Goal: Find specific page/section: Find specific page/section

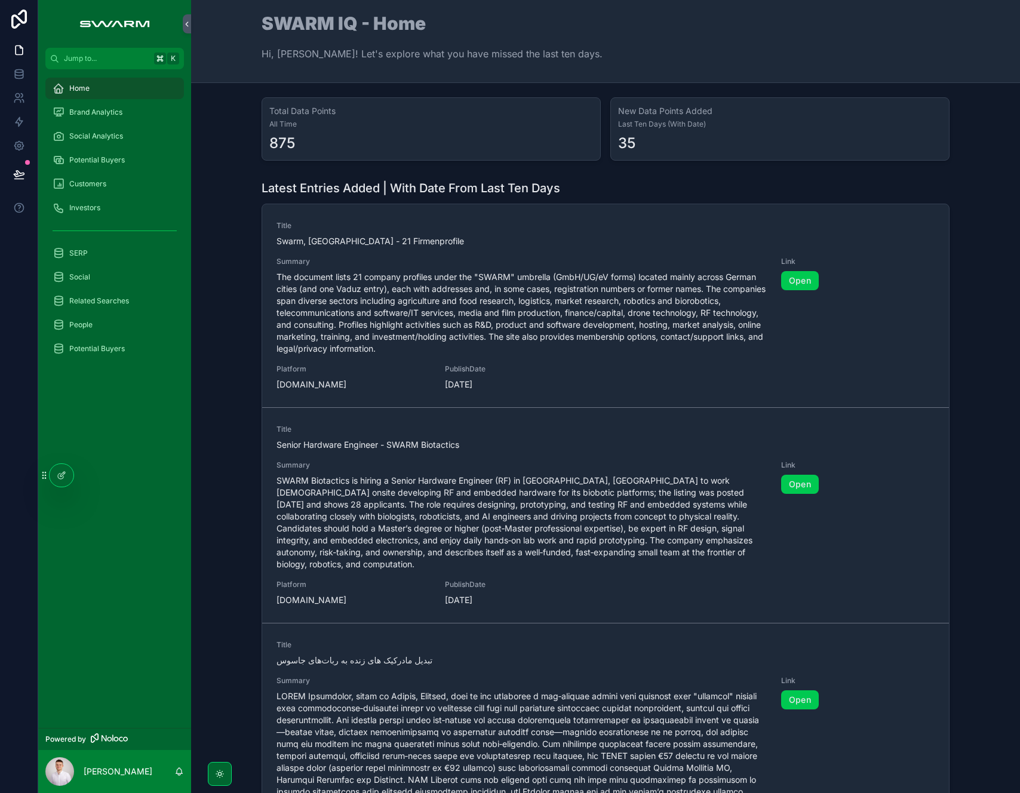
scroll to position [621, 0]
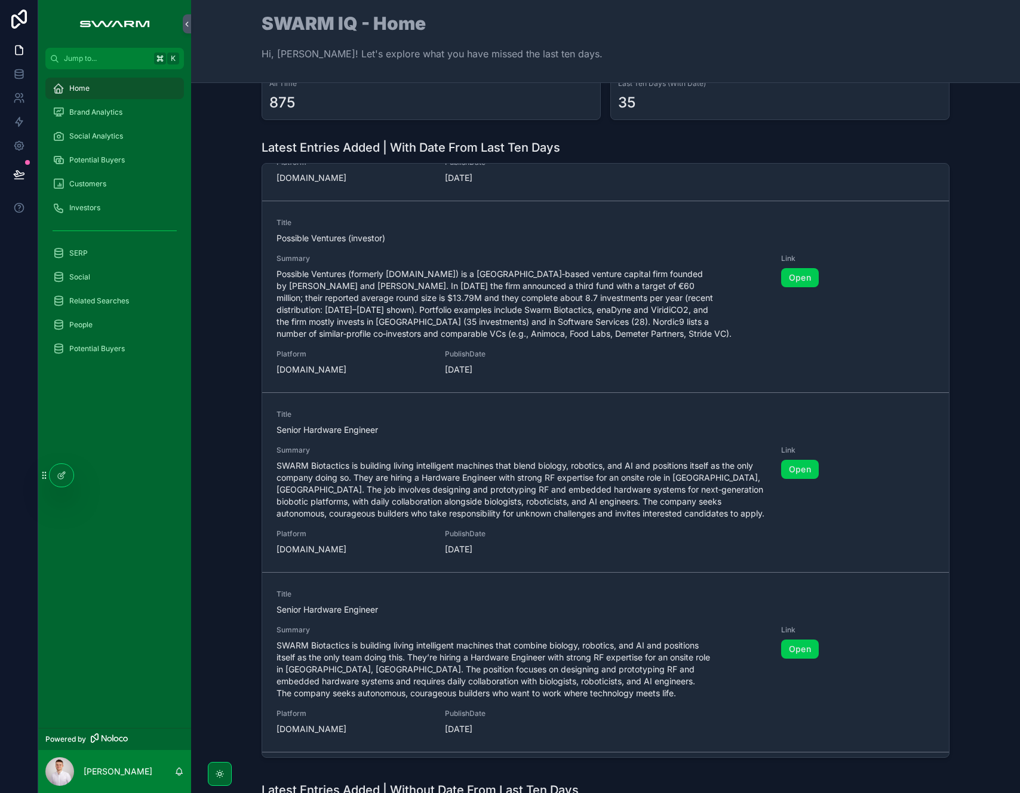
click at [111, 260] on div "SERP" at bounding box center [115, 253] width 124 height 19
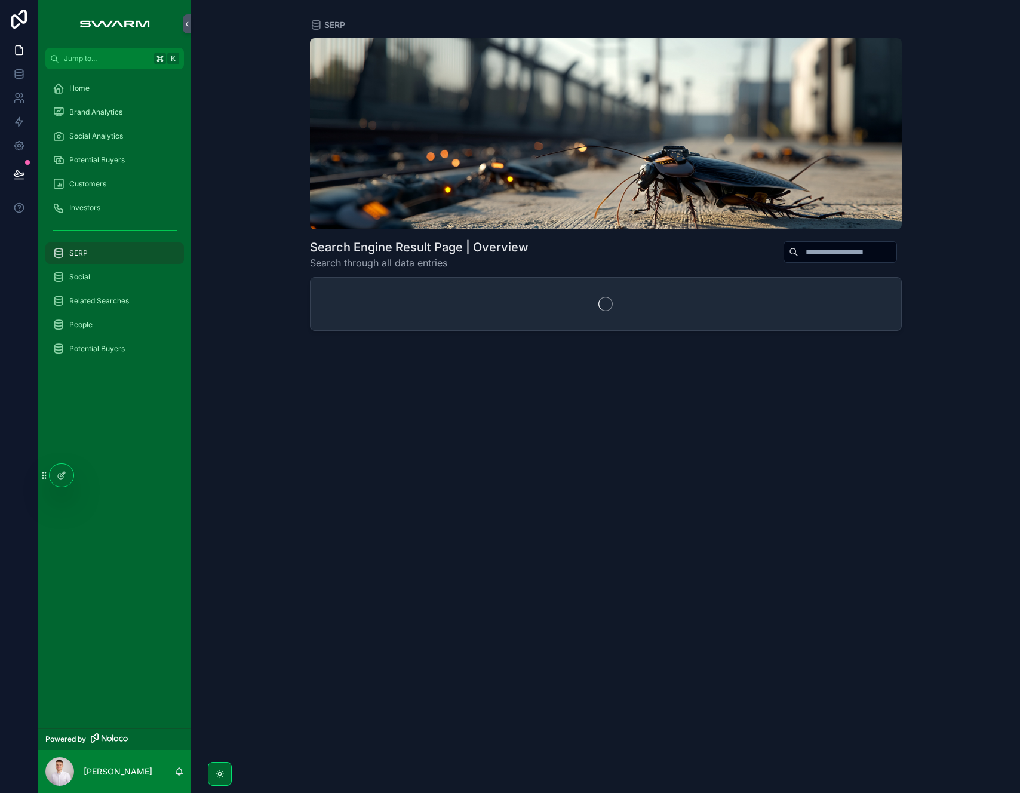
click at [97, 324] on div "People" at bounding box center [115, 324] width 124 height 19
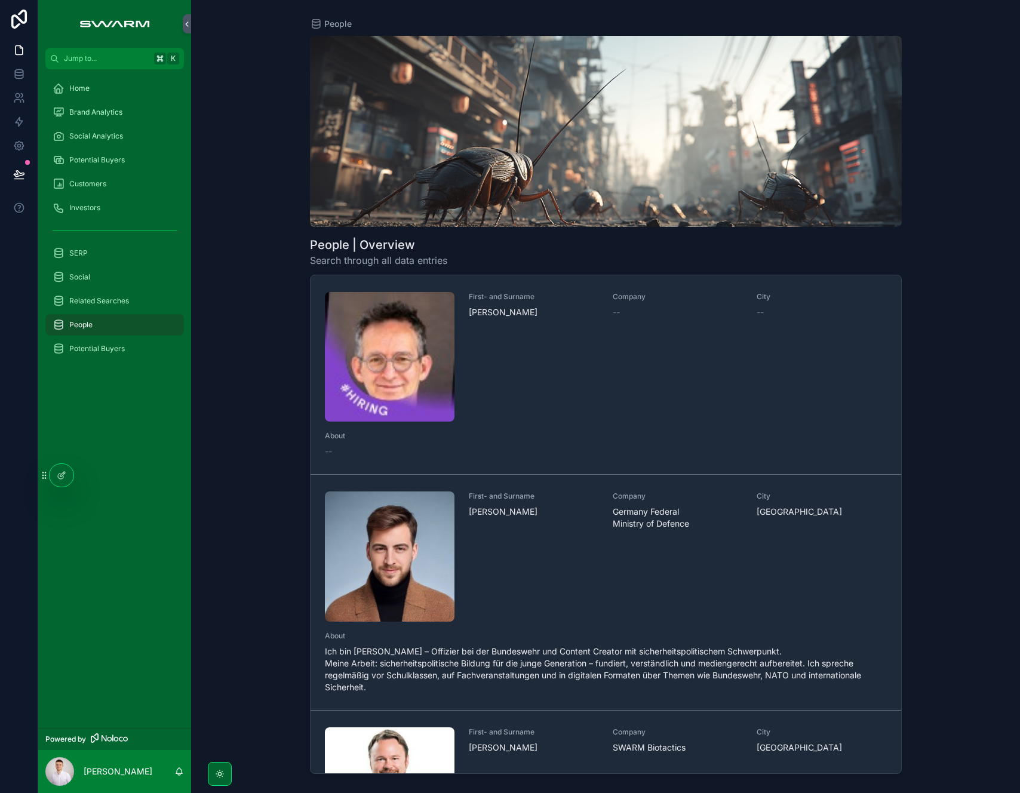
click at [529, 334] on div "First- and Surname [PERSON_NAME]" at bounding box center [534, 357] width 130 height 130
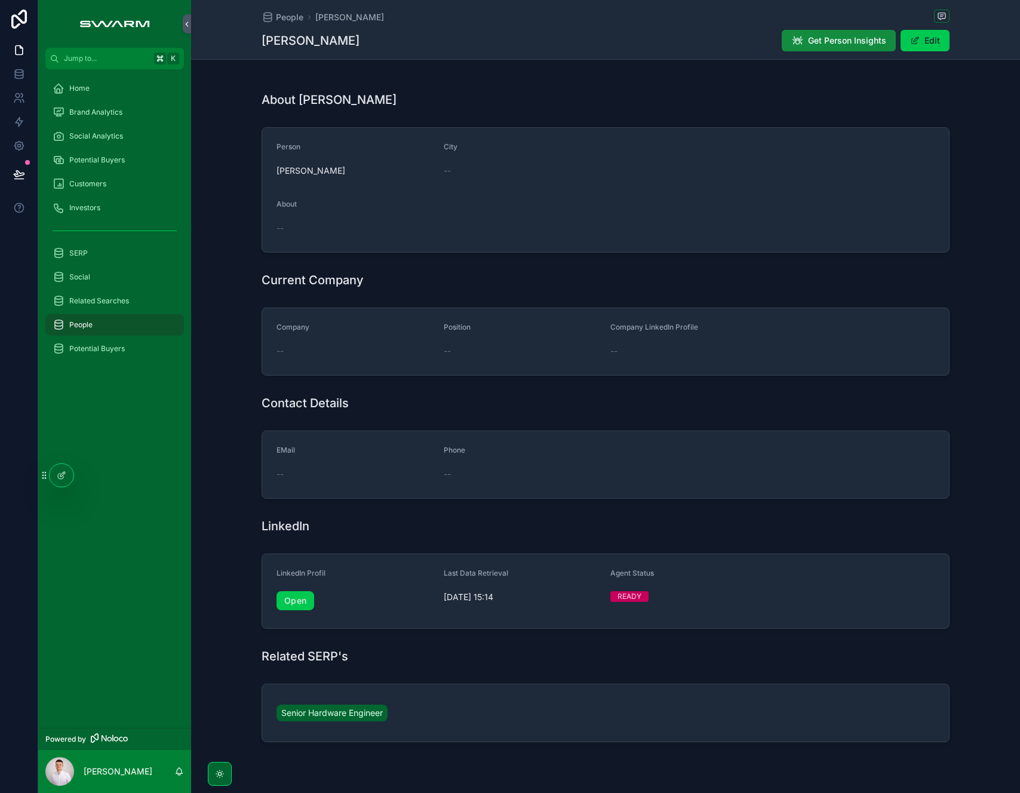
scroll to position [125, 0]
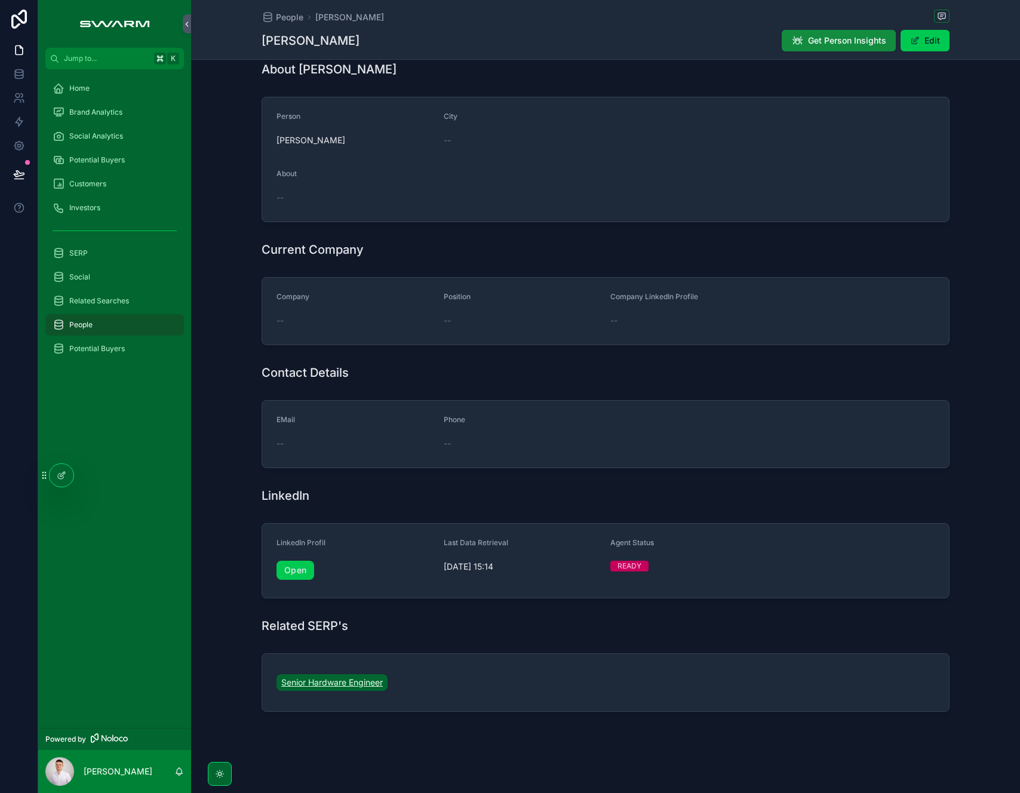
click at [334, 496] on span "Senior Hardware Engineer" at bounding box center [331, 682] width 101 height 12
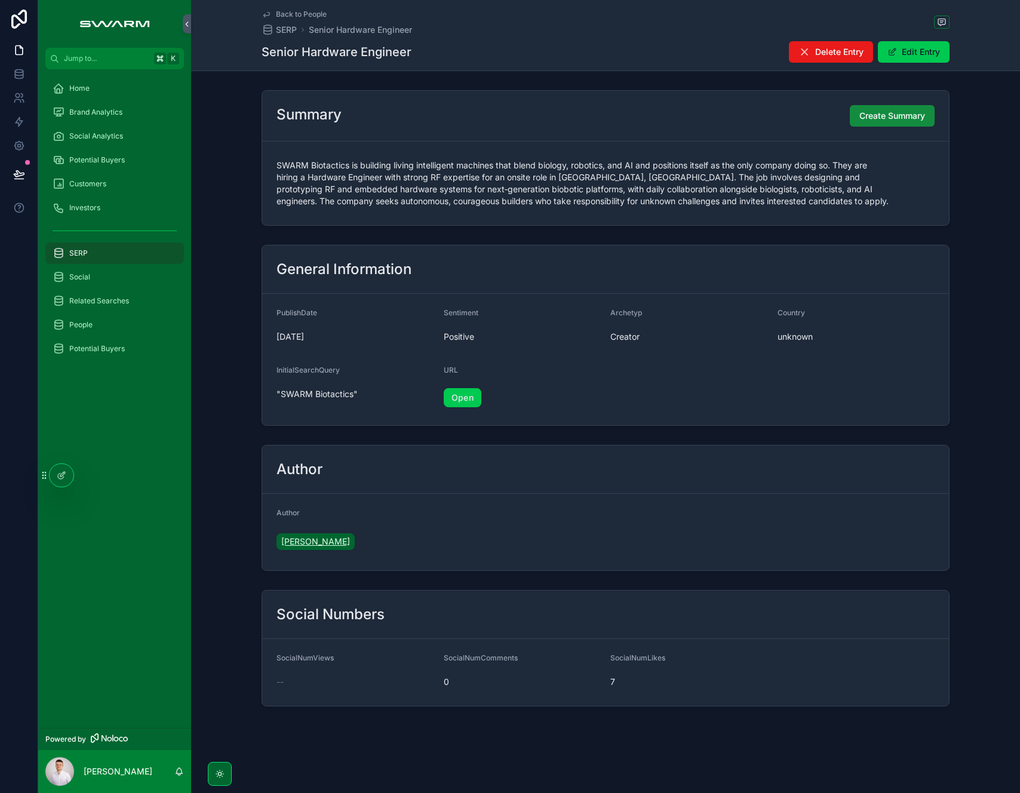
click at [320, 496] on span "[PERSON_NAME]" at bounding box center [315, 541] width 69 height 12
click at [96, 324] on div "People" at bounding box center [115, 324] width 124 height 19
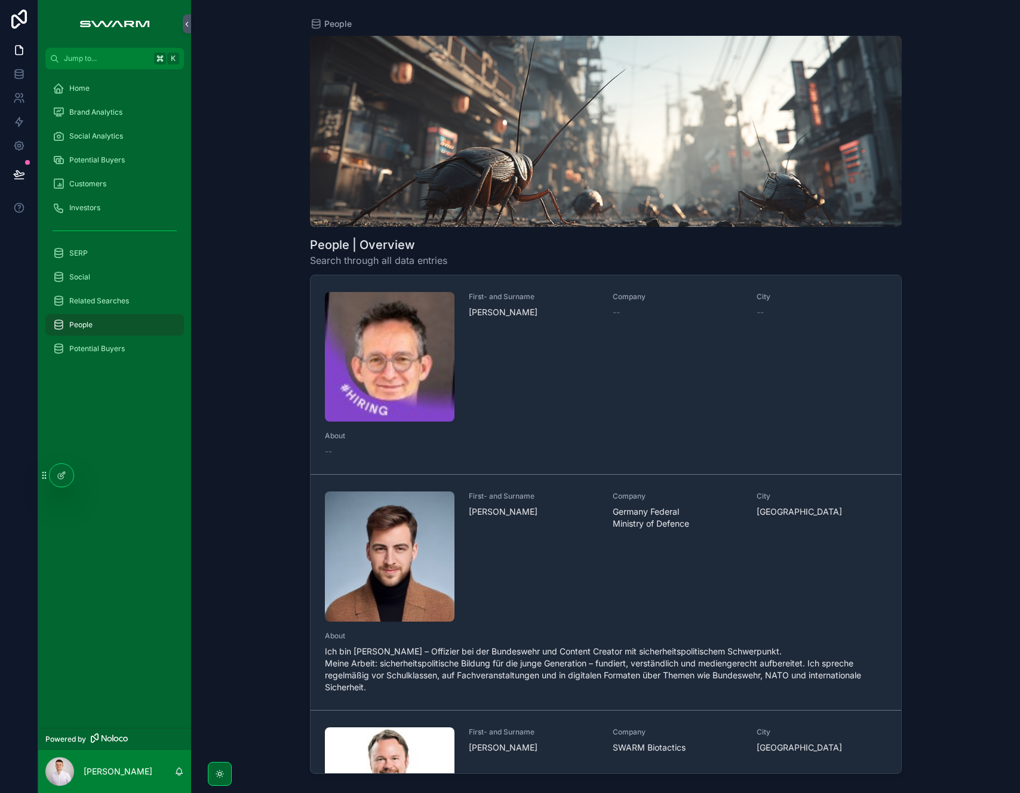
click at [663, 392] on div "Company --" at bounding box center [677, 357] width 130 height 130
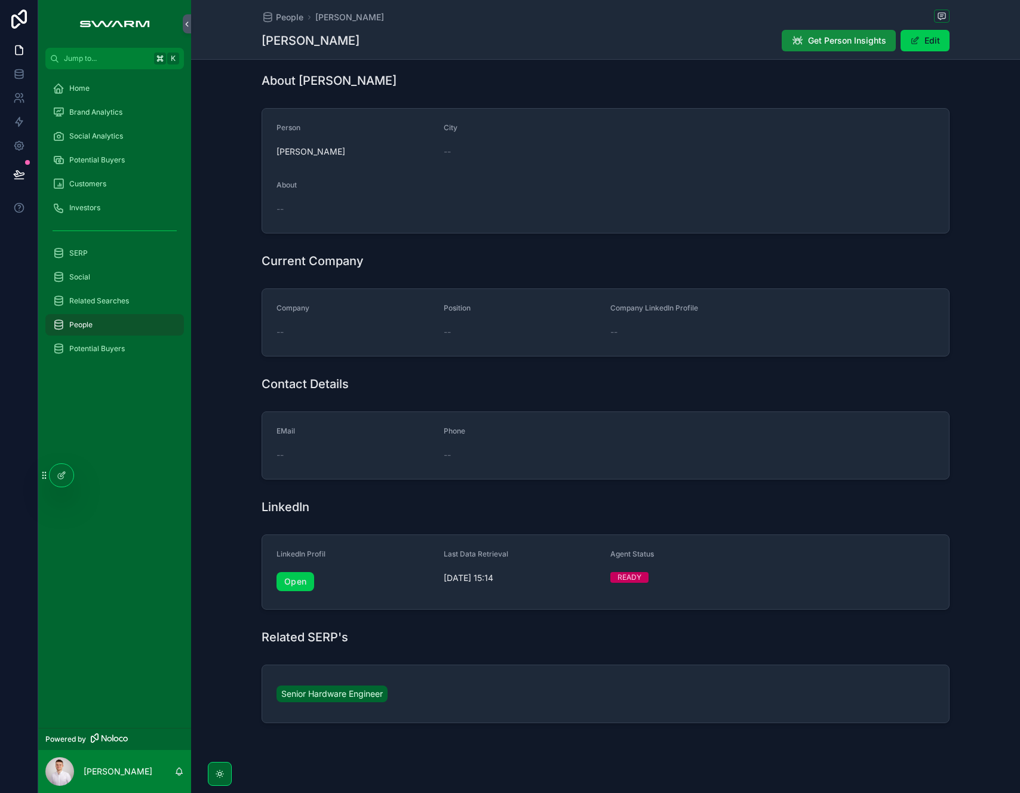
scroll to position [119, 0]
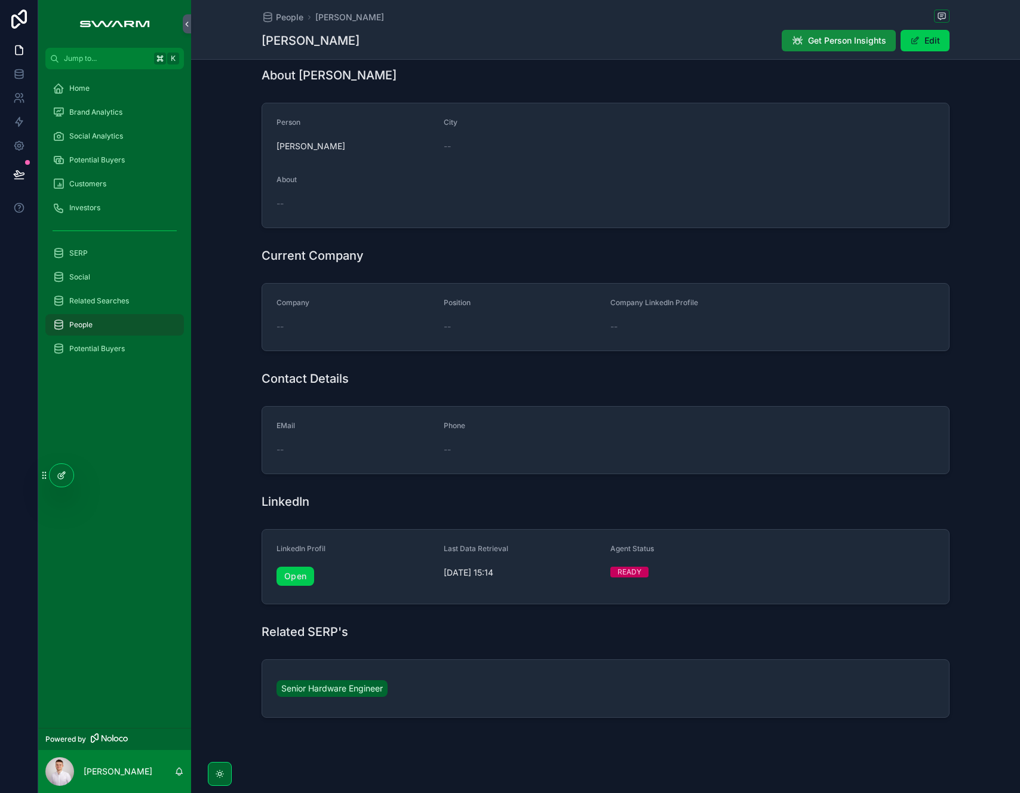
click at [59, 475] on icon at bounding box center [62, 475] width 10 height 10
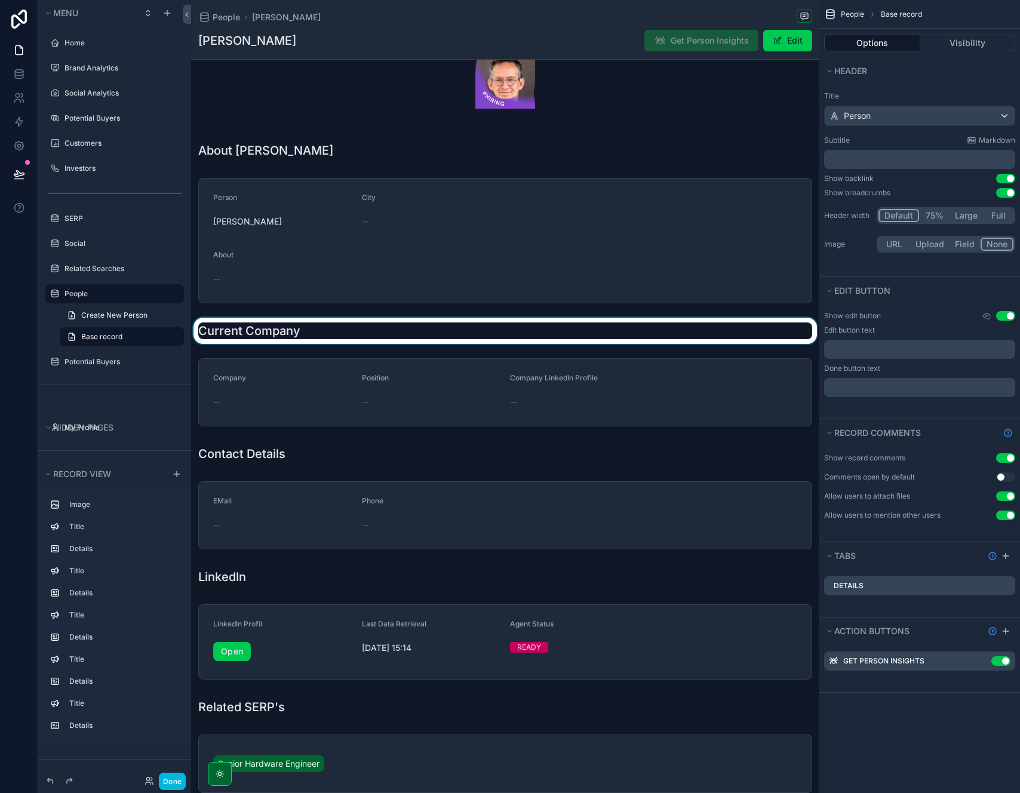
scroll to position [42, 0]
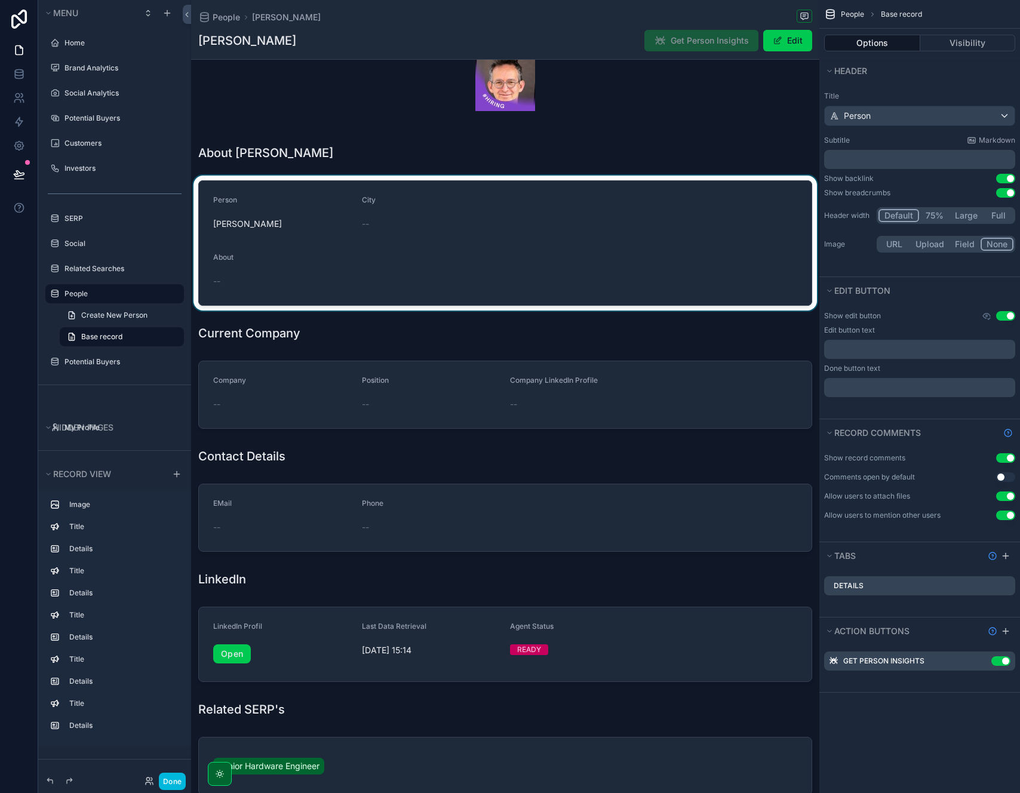
click at [449, 201] on div "scrollable content" at bounding box center [505, 243] width 628 height 135
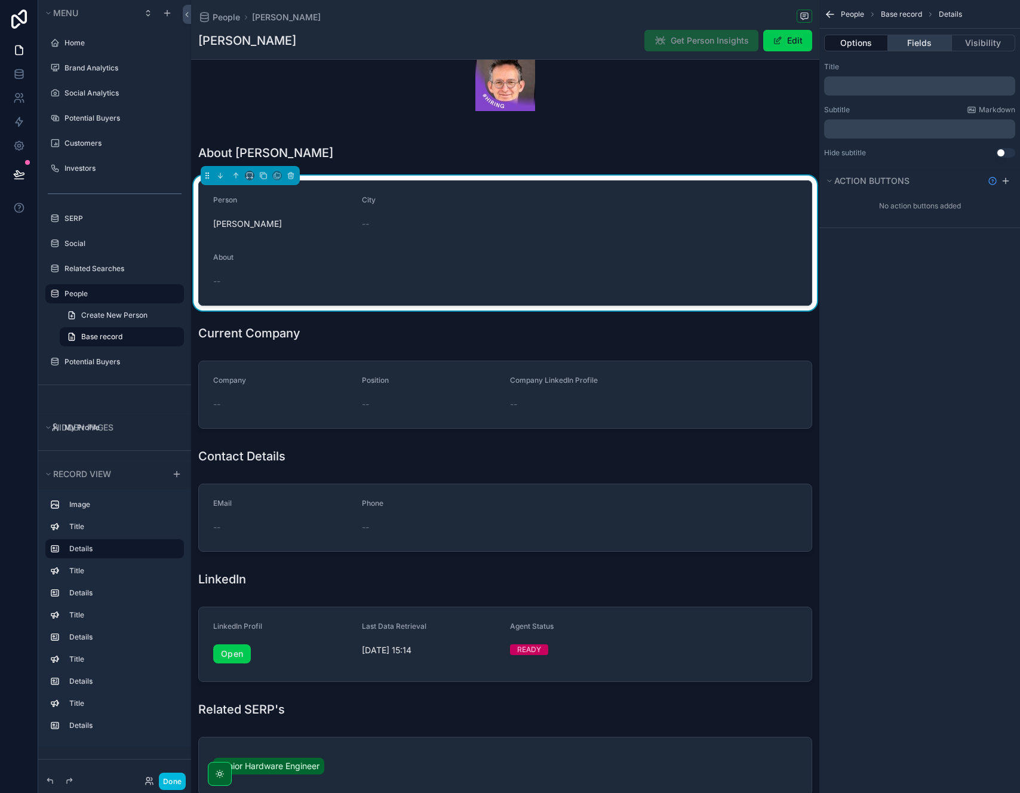
click at [877, 44] on button "Fields" at bounding box center [919, 43] width 63 height 17
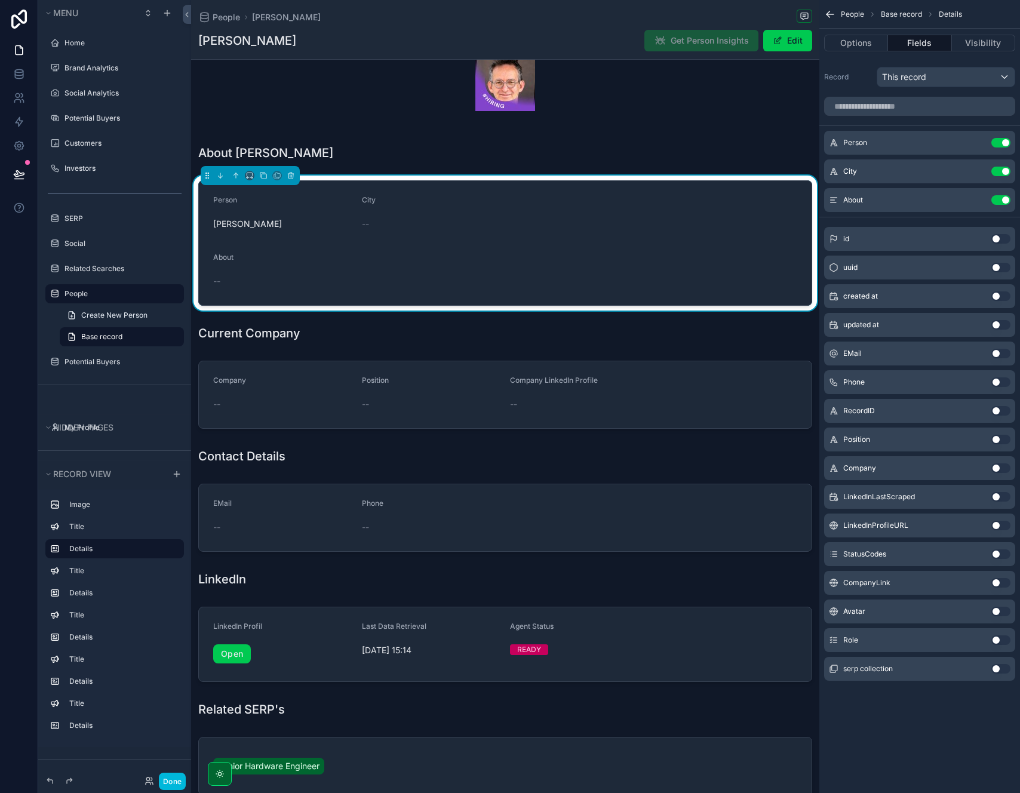
click at [877, 496] on button "Use setting" at bounding box center [1000, 640] width 19 height 10
click at [178, 496] on button "Done" at bounding box center [172, 780] width 27 height 17
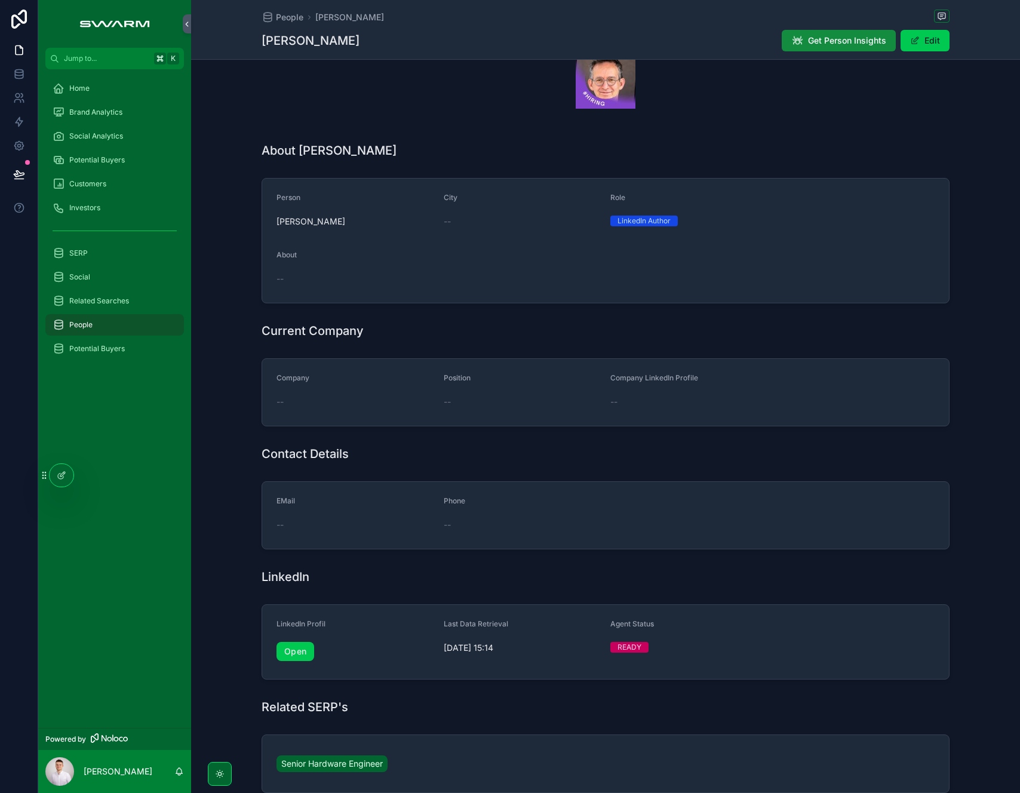
scroll to position [125, 0]
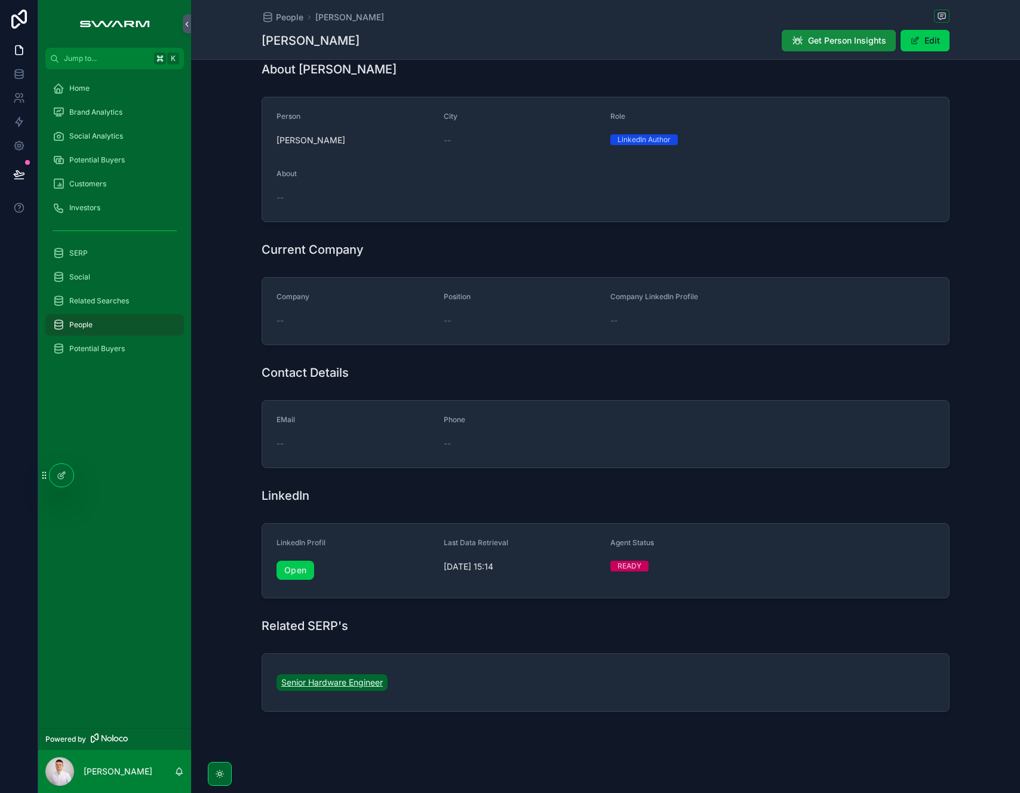
click at [298, 496] on span "Senior Hardware Engineer" at bounding box center [331, 682] width 101 height 12
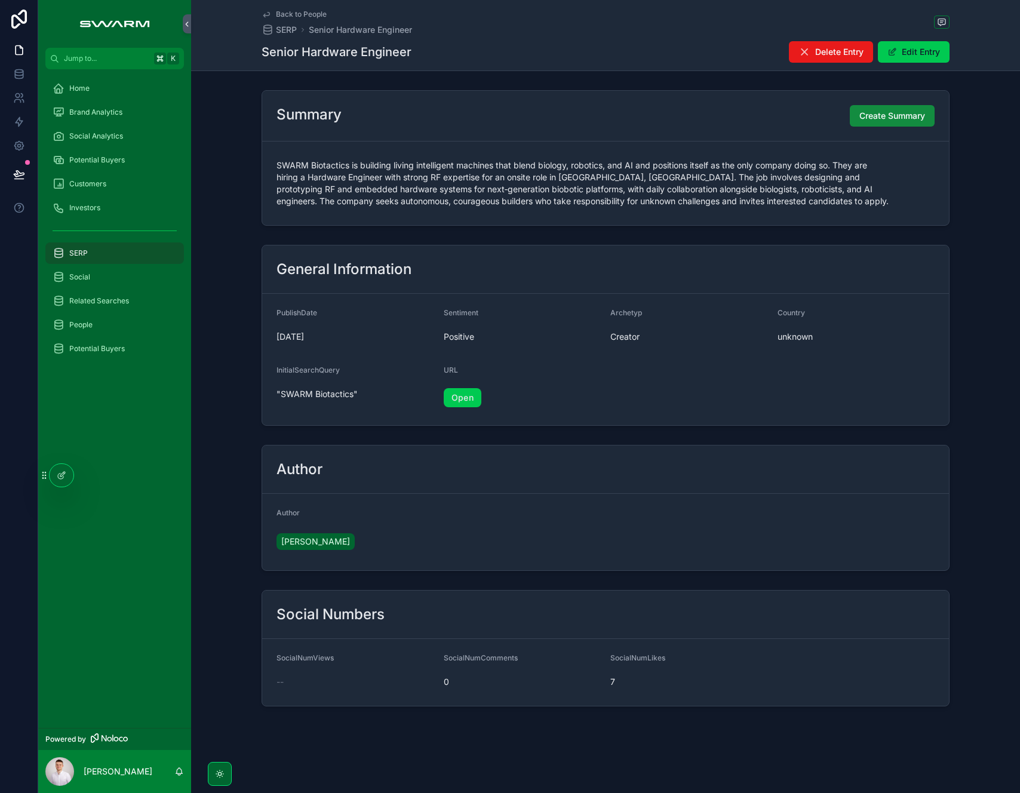
drag, startPoint x: 107, startPoint y: 94, endPoint x: 93, endPoint y: 87, distance: 16.0
click at [108, 94] on div "Home" at bounding box center [115, 88] width 124 height 19
